Goal: Information Seeking & Learning: Understand process/instructions

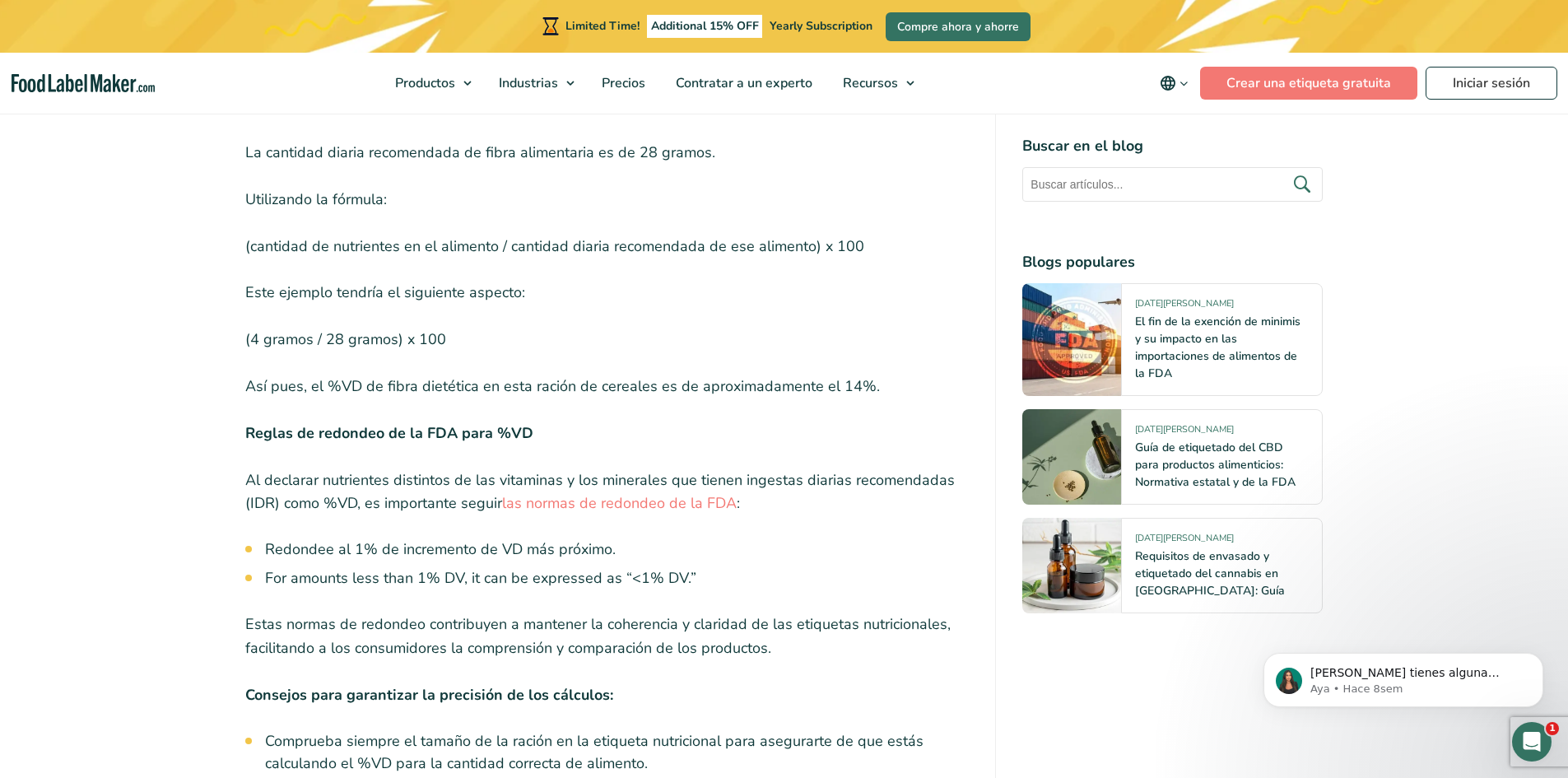
scroll to position [5080, 0]
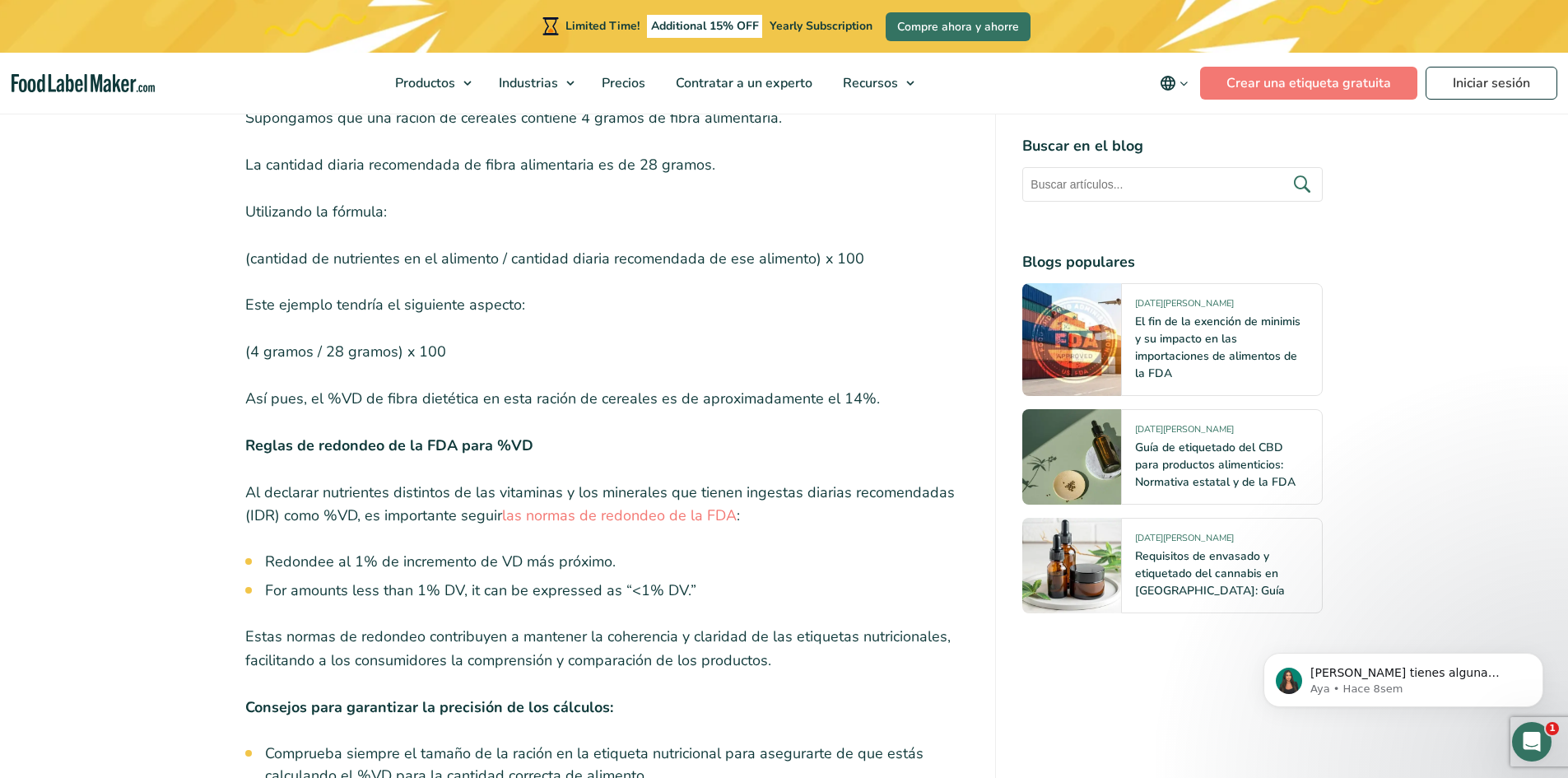
click at [286, 580] on li "For amounts less than 1% DV, it can be expressed as “<1% DV.”" at bounding box center [617, 591] width 705 height 22
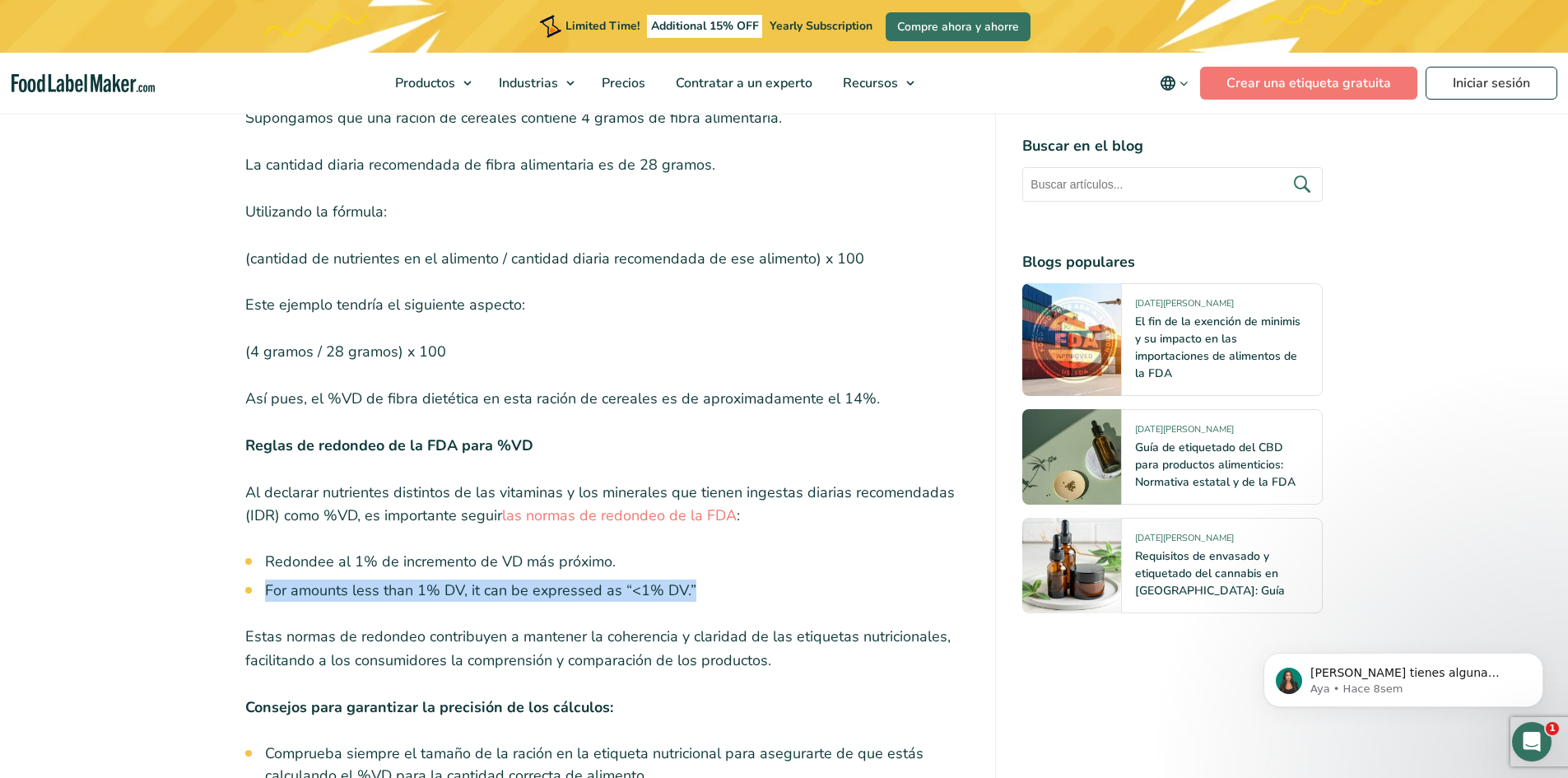
drag, startPoint x: 266, startPoint y: 487, endPoint x: 802, endPoint y: 485, distance: 536.0
click at [792, 580] on li "For amounts less than 1% DV, it can be expressed as “<1% DV.”" at bounding box center [617, 591] width 705 height 22
click at [848, 580] on li "For amounts less than 1% DV, it can be expressed as “<1% DV.”" at bounding box center [617, 591] width 705 height 22
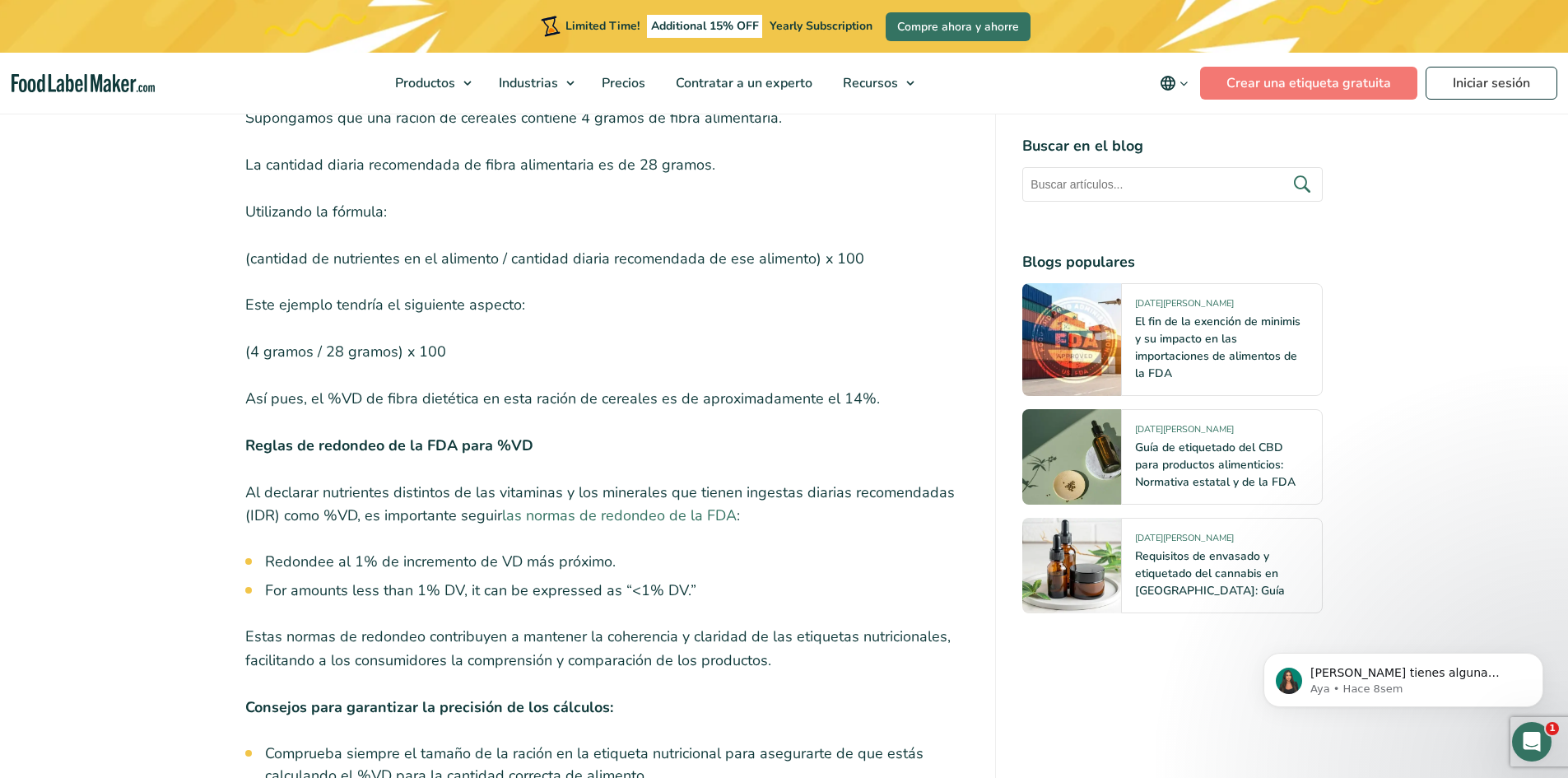
click at [674, 506] on link "las normas de redondeo de la FDA" at bounding box center [619, 516] width 235 height 20
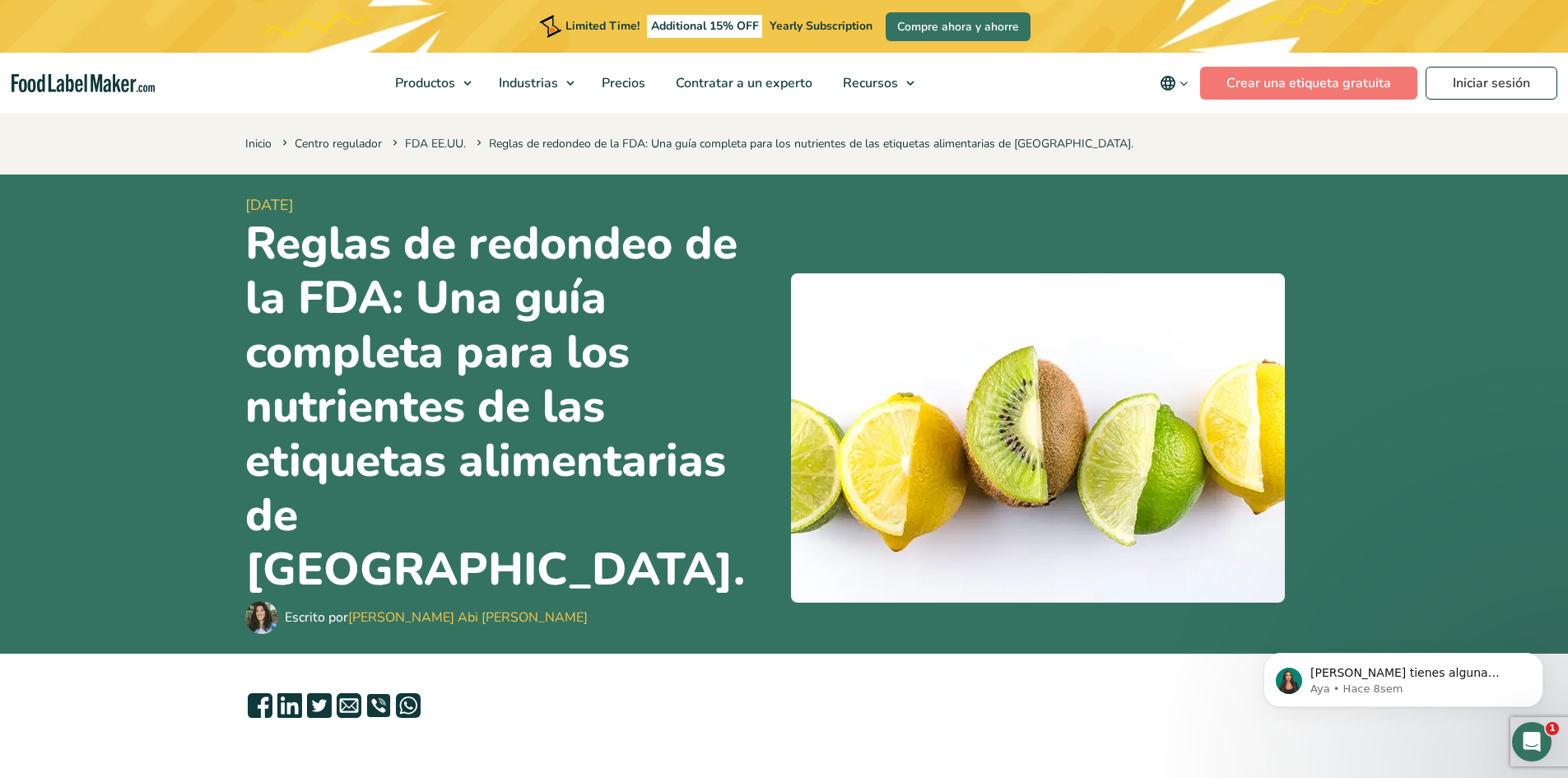
drag, startPoint x: 510, startPoint y: 487, endPoint x: 224, endPoint y: 194, distance: 409.4
copy article "19 de septiembre de 2023 Reglas de redondeo de la FDA: Una guía completa para l…"
click at [613, 601] on div "Escrito por Maria Abi Hanna" at bounding box center [511, 618] width 532 height 33
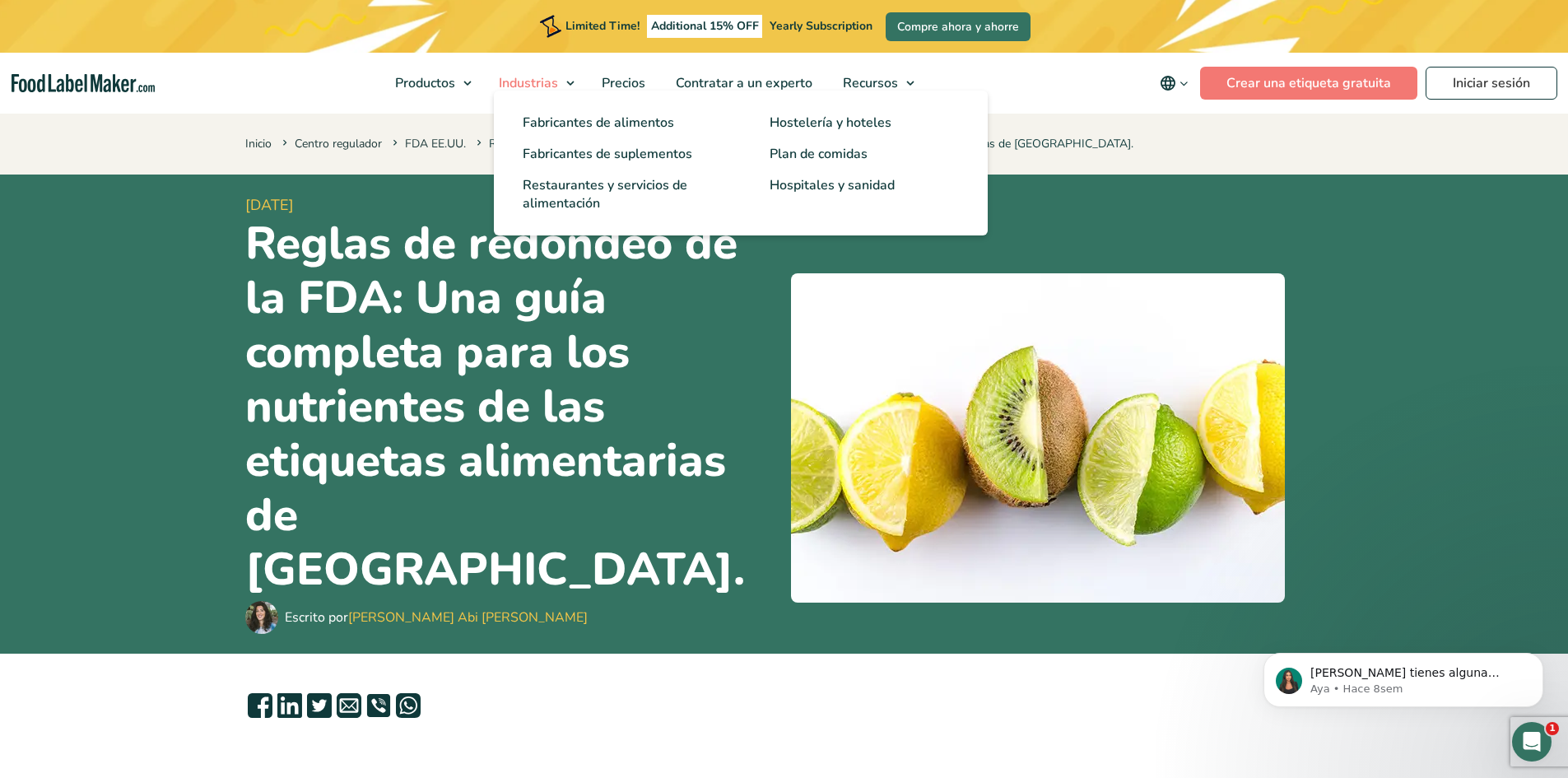
click at [538, 80] on span "Industrias" at bounding box center [527, 83] width 65 height 18
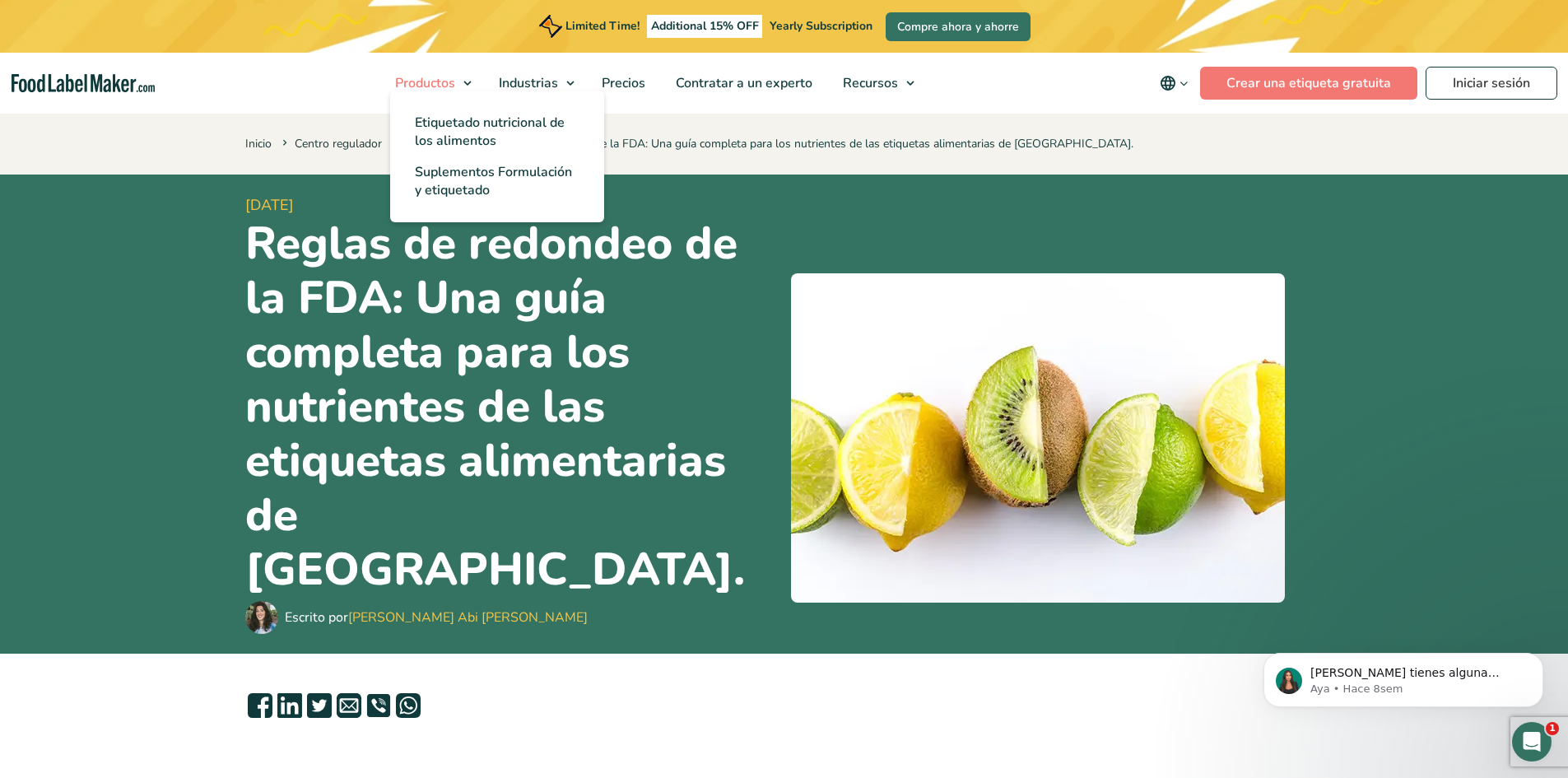
click at [439, 78] on span "Productos" at bounding box center [423, 83] width 66 height 18
